Goal: Task Accomplishment & Management: Use online tool/utility

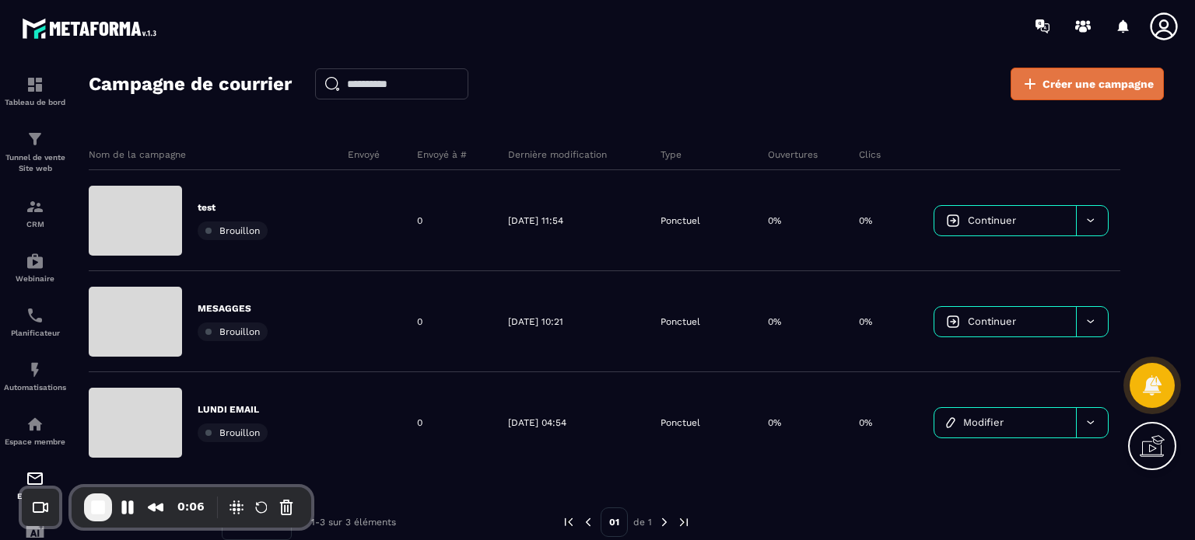
click at [1024, 82] on icon at bounding box center [1029, 84] width 19 height 19
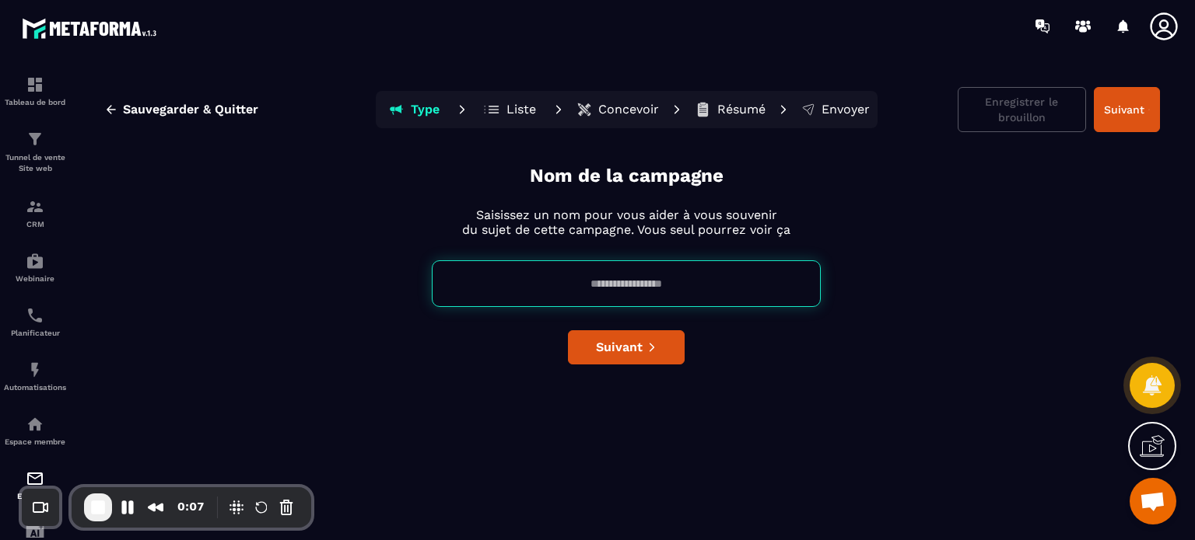
click at [567, 267] on input at bounding box center [626, 284] width 389 height 47
type input "**********"
click at [379, 94] on button "Type" at bounding box center [414, 109] width 70 height 31
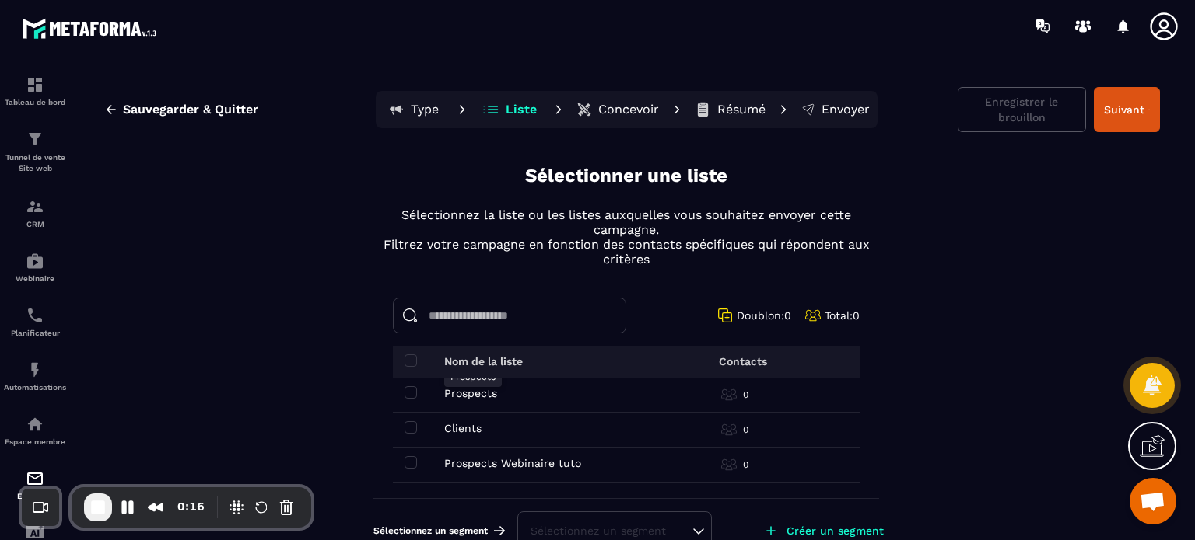
click at [453, 392] on p "Prospects" at bounding box center [470, 393] width 53 height 12
click at [1122, 107] on button "Suivant" at bounding box center [1126, 109] width 66 height 45
click at [404, 394] on span at bounding box center [410, 393] width 12 height 12
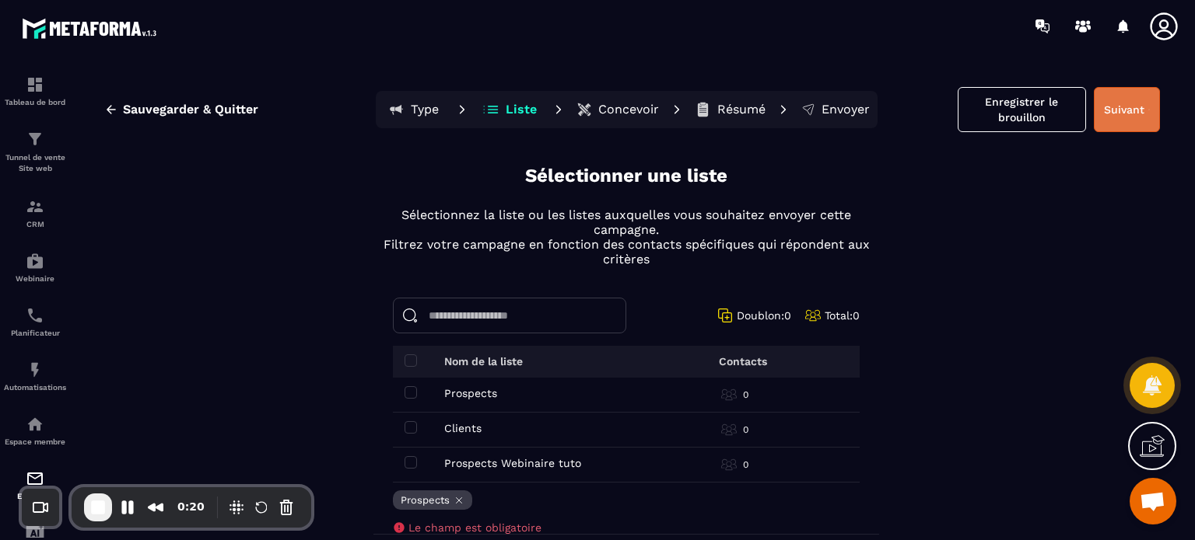
click at [1106, 121] on button "Suivant" at bounding box center [1126, 109] width 66 height 45
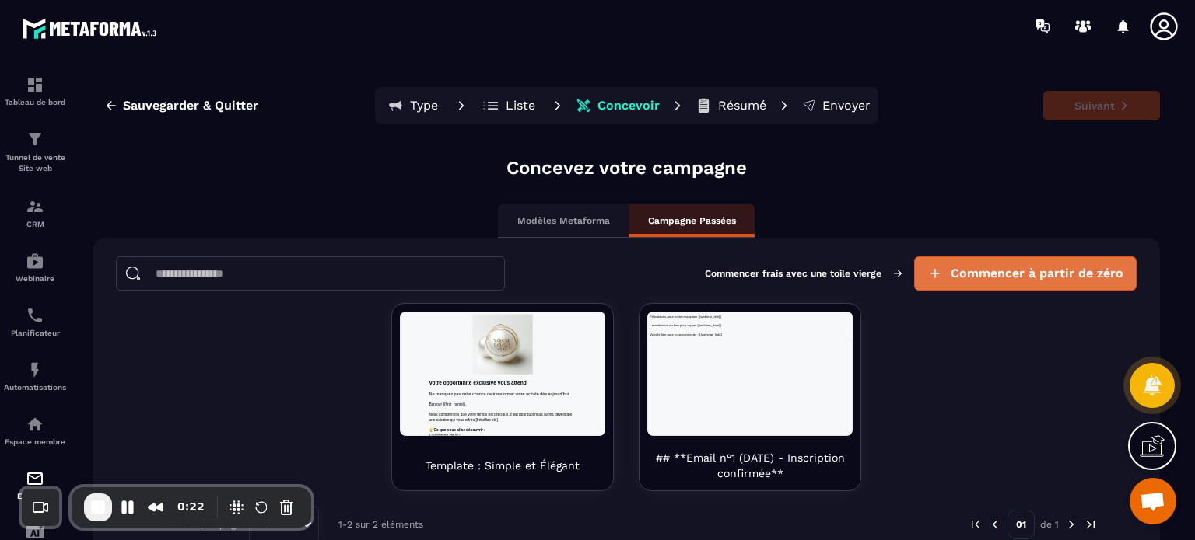
click at [1000, 279] on span "Commencer à partir de zéro" at bounding box center [1036, 274] width 173 height 16
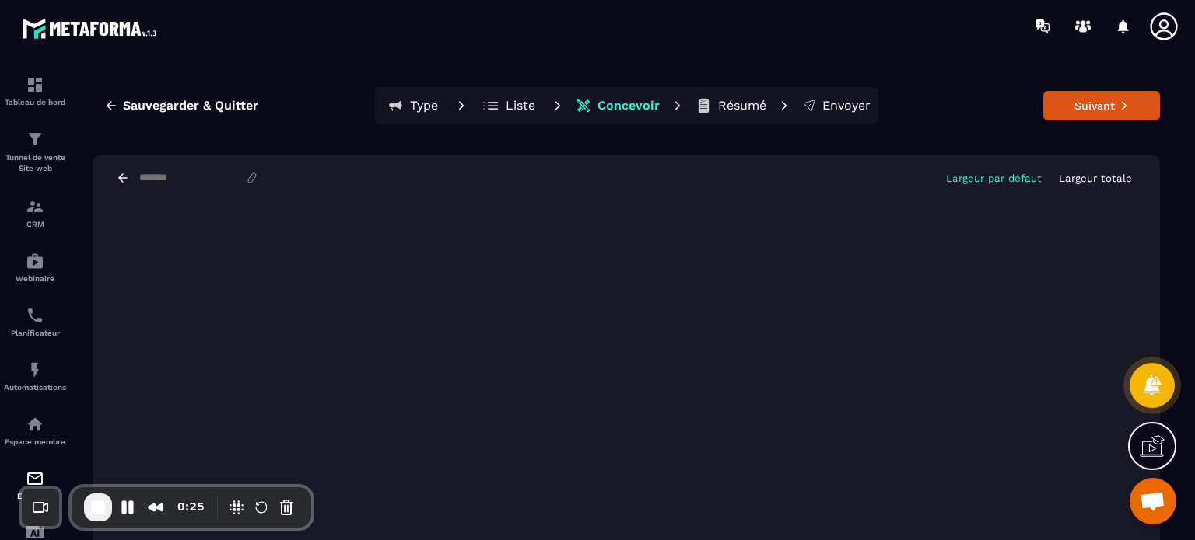
click at [155, 180] on input at bounding box center [191, 178] width 107 height 12
type input "**********"
click at [1097, 184] on button "Largeur totale" at bounding box center [1095, 178] width 82 height 13
click at [970, 175] on p "Largeur par défaut" at bounding box center [994, 179] width 96 height 12
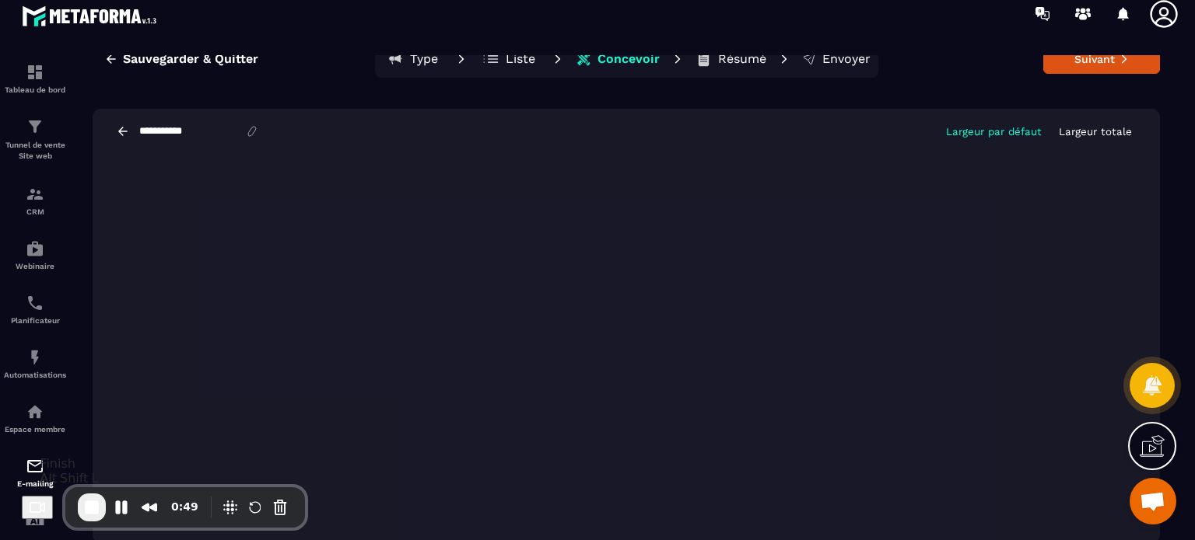
click at [96, 502] on span "End Recording" at bounding box center [91, 507] width 19 height 19
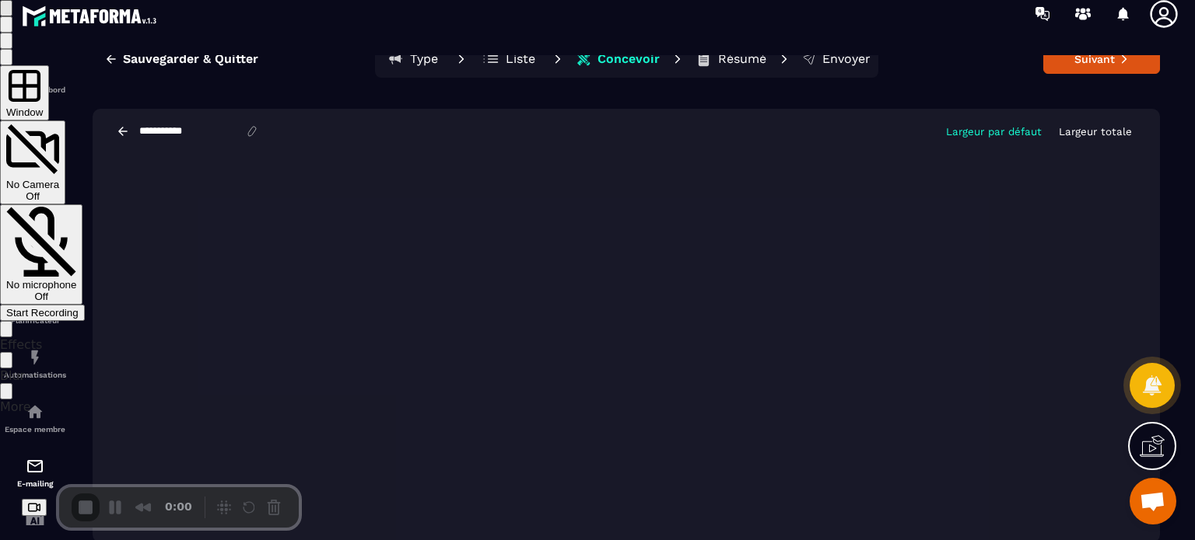
click at [79, 307] on div "Start Recording" at bounding box center [42, 313] width 72 height 12
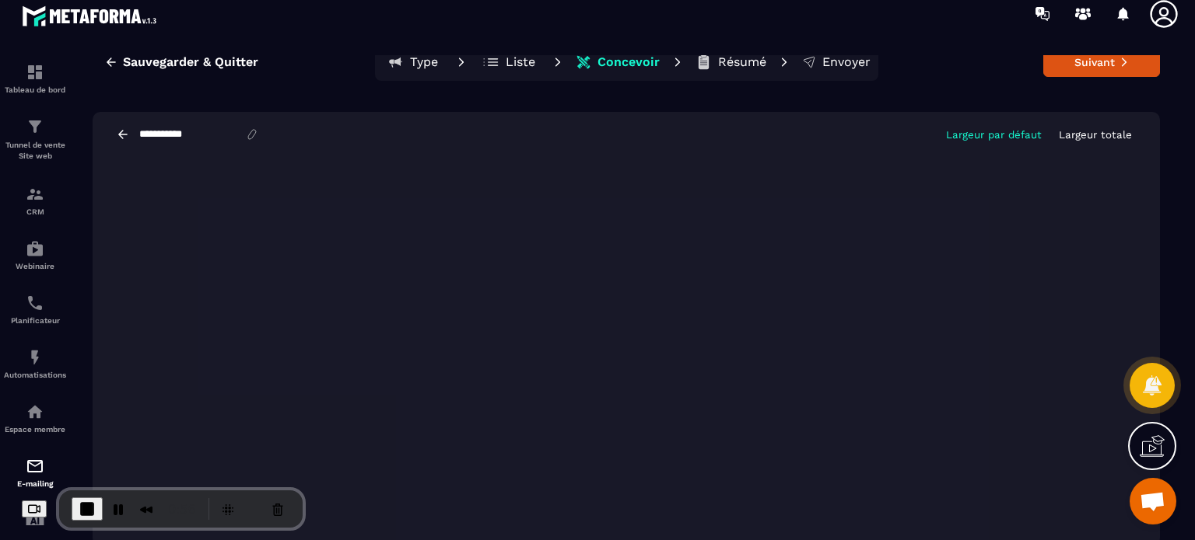
scroll to position [54, 0]
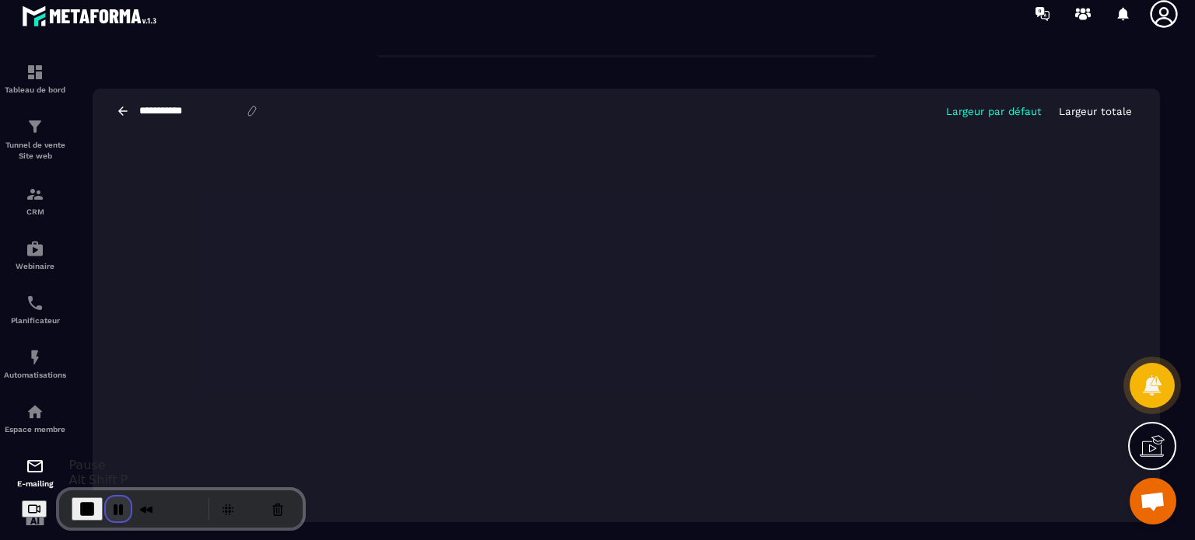
click at [124, 509] on button "Pause Recording" at bounding box center [118, 509] width 25 height 25
click at [96, 506] on button "End Recording" at bounding box center [84, 509] width 25 height 25
